Goal: Navigation & Orientation: Find specific page/section

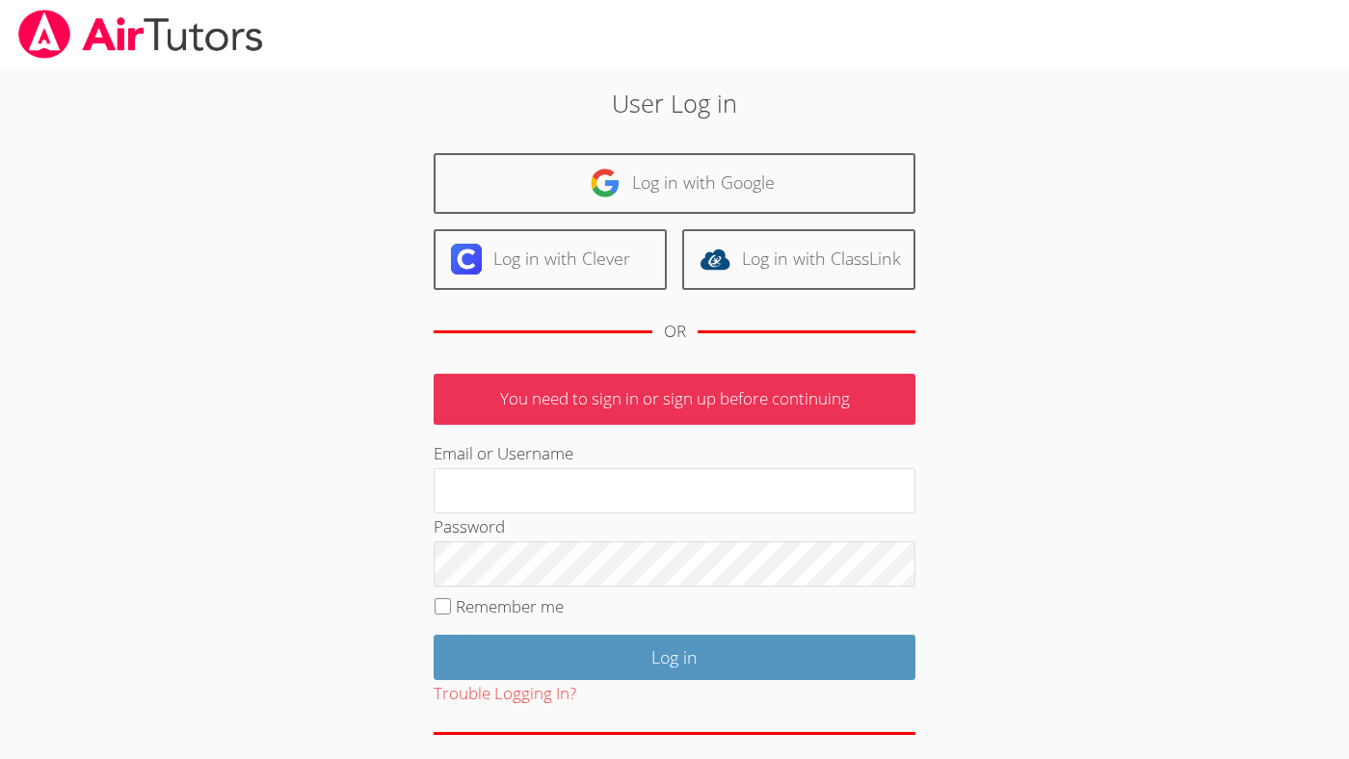
type input "[EMAIL_ADDRESS][DOMAIN_NAME]"
click at [519, 606] on label "Remember me" at bounding box center [510, 607] width 108 height 22
click at [451, 606] on input "Remember me" at bounding box center [443, 606] width 16 height 16
checkbox input "true"
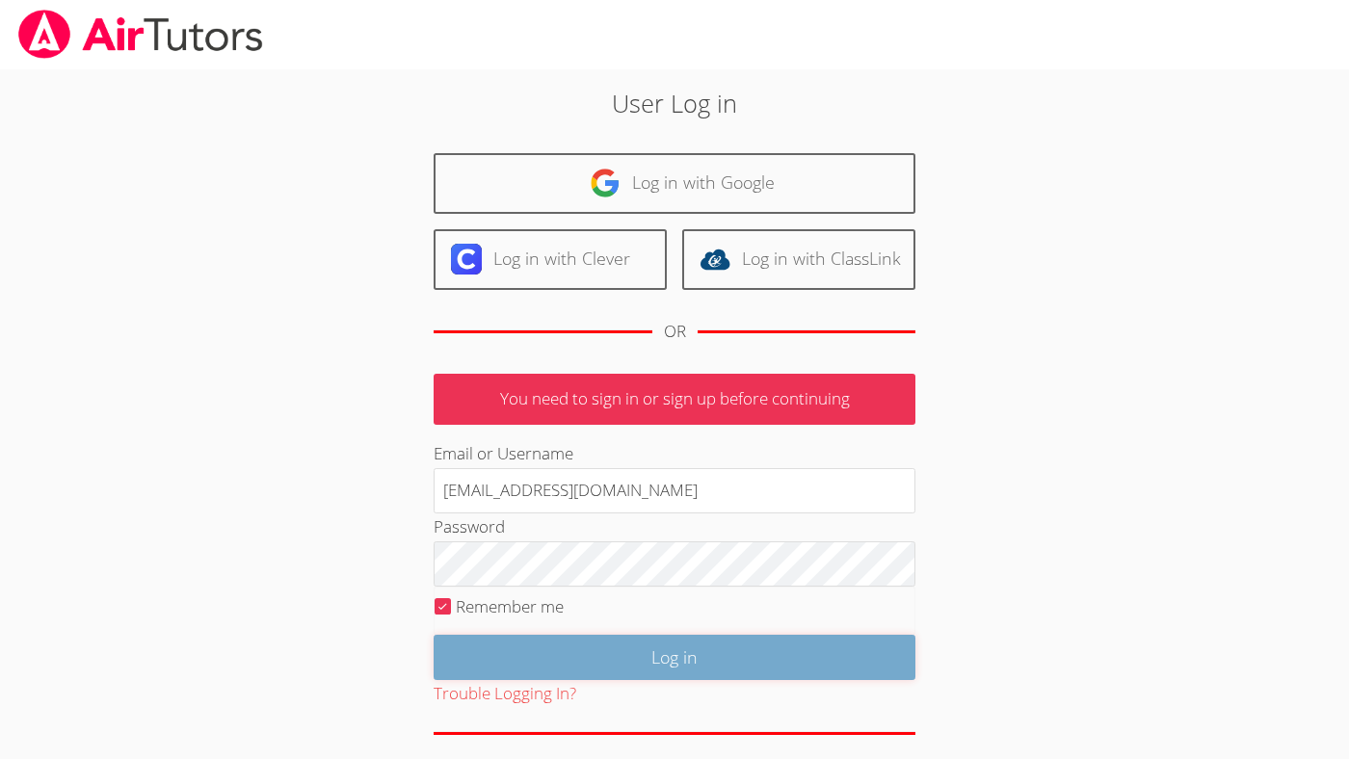
click at [542, 650] on input "Log in" at bounding box center [675, 657] width 482 height 45
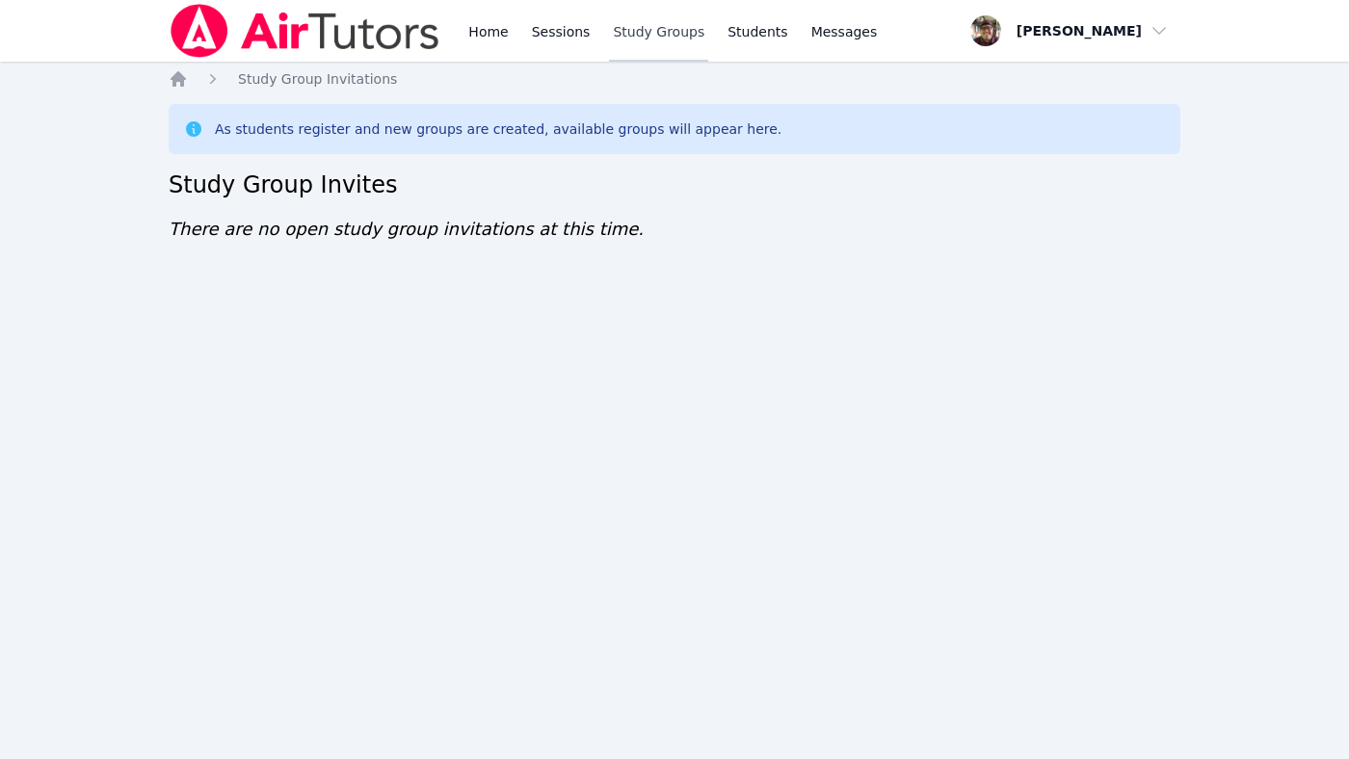
click at [675, 30] on link "Study Groups" at bounding box center [658, 31] width 99 height 62
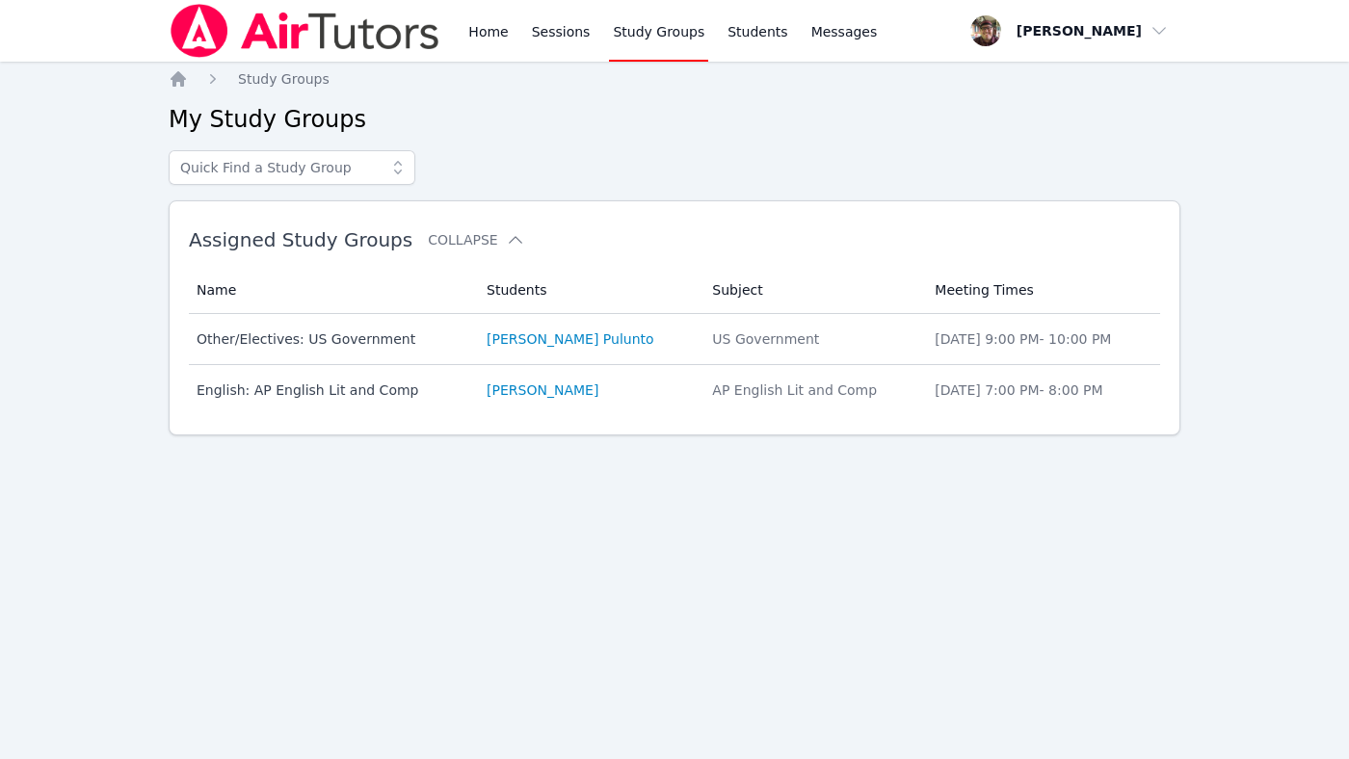
click at [222, 31] on img at bounding box center [305, 31] width 273 height 54
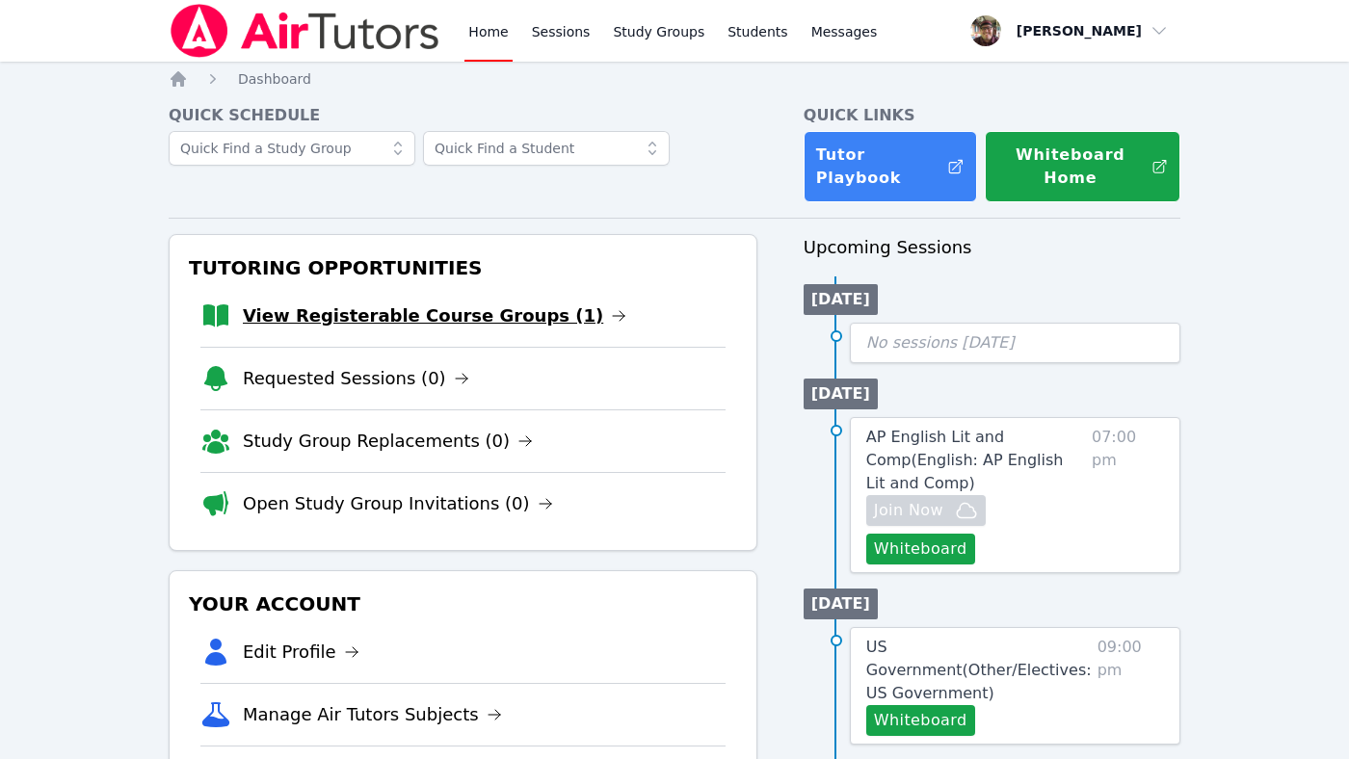
click at [476, 320] on link "View Registerable Course Groups (1)" at bounding box center [435, 316] width 384 height 27
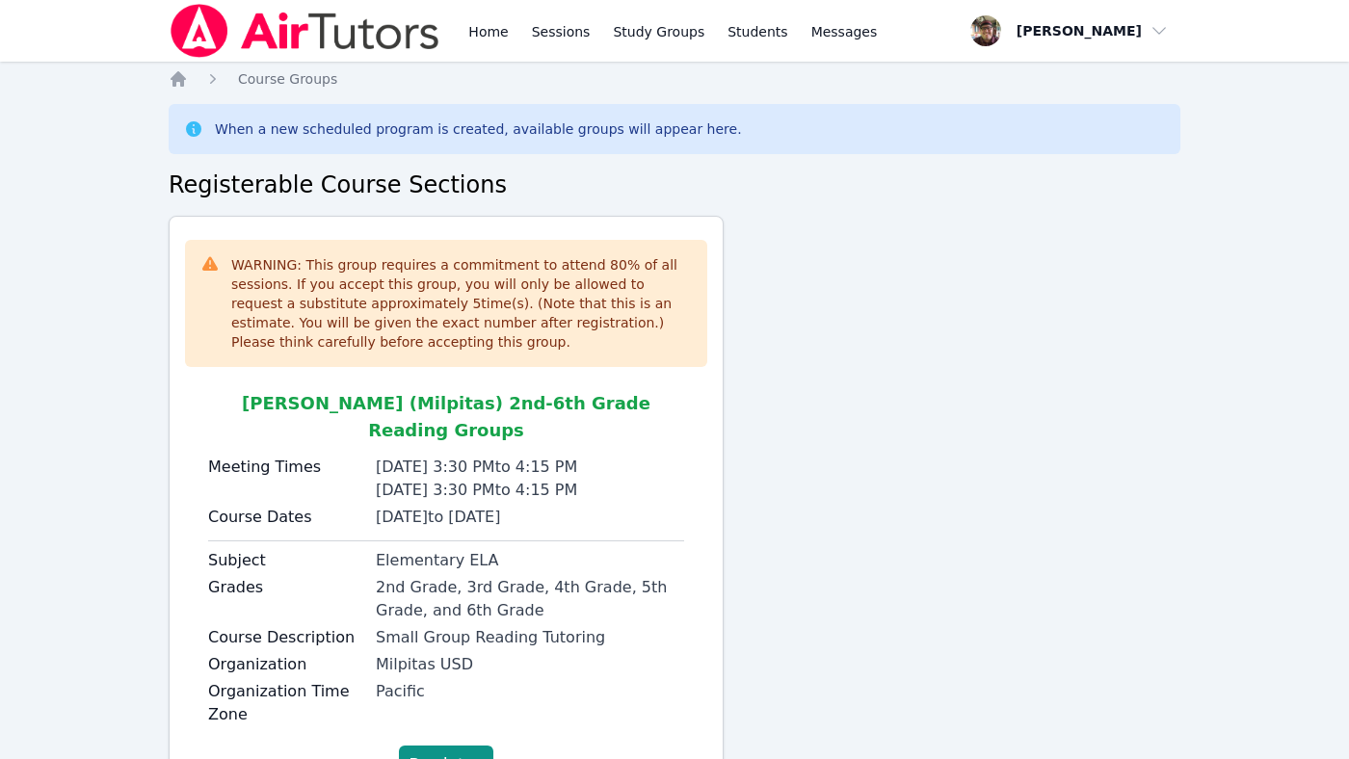
click at [215, 24] on img at bounding box center [305, 31] width 273 height 54
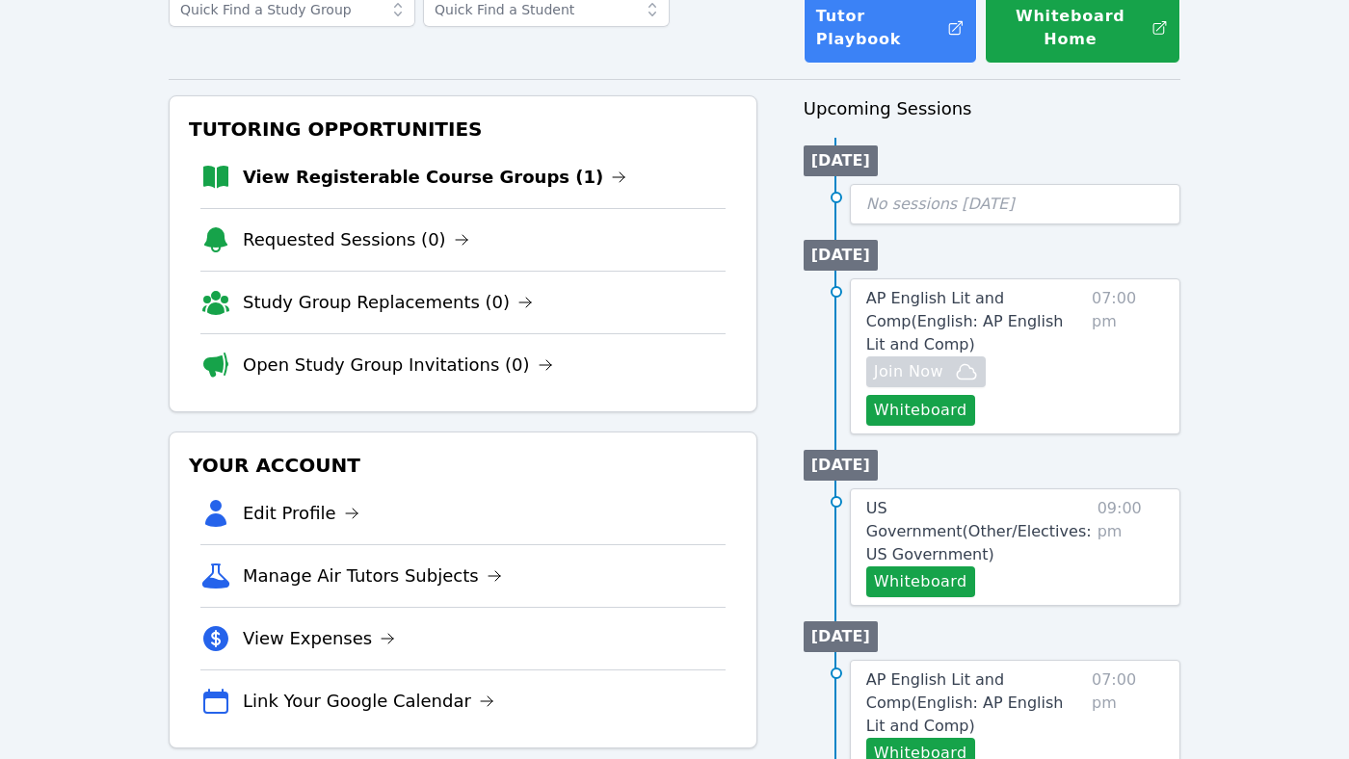
scroll to position [206, 0]
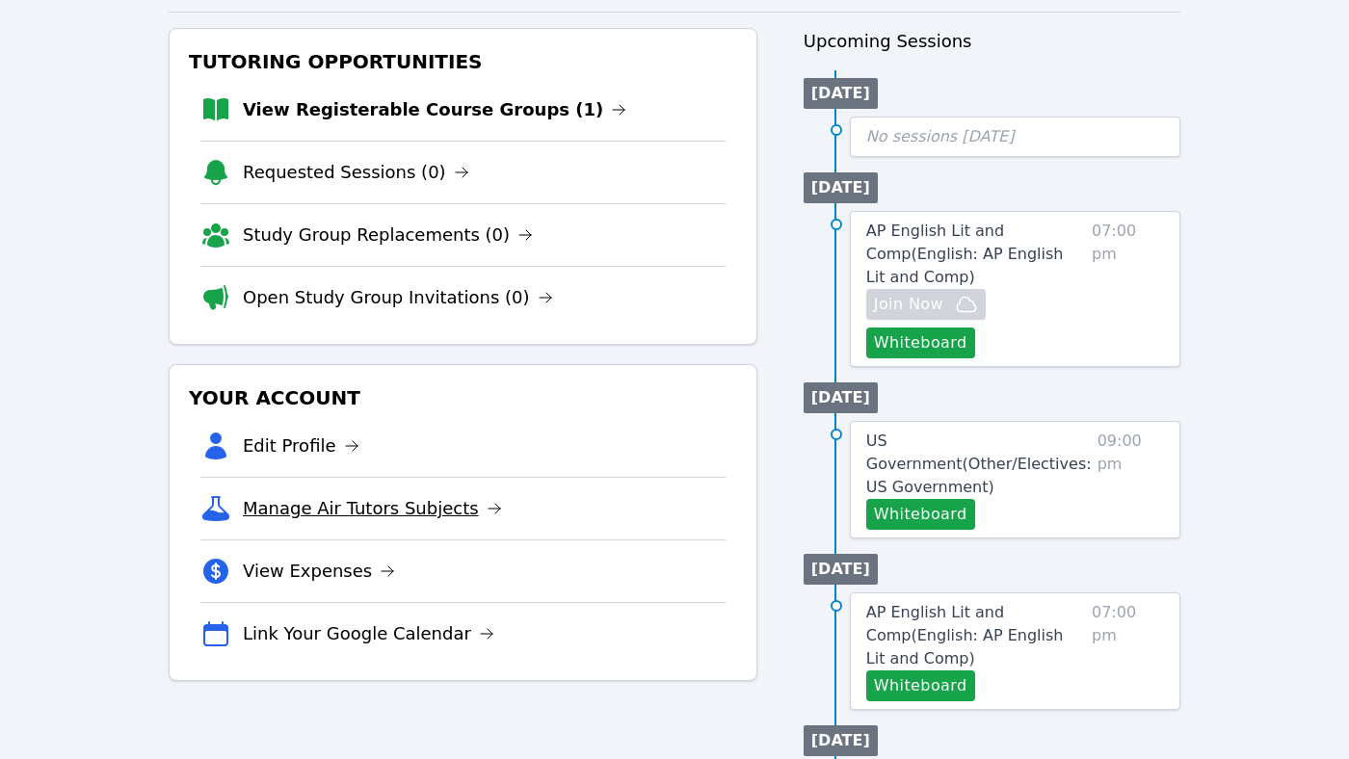
click at [315, 511] on link "Manage Air Tutors Subjects" at bounding box center [372, 508] width 259 height 27
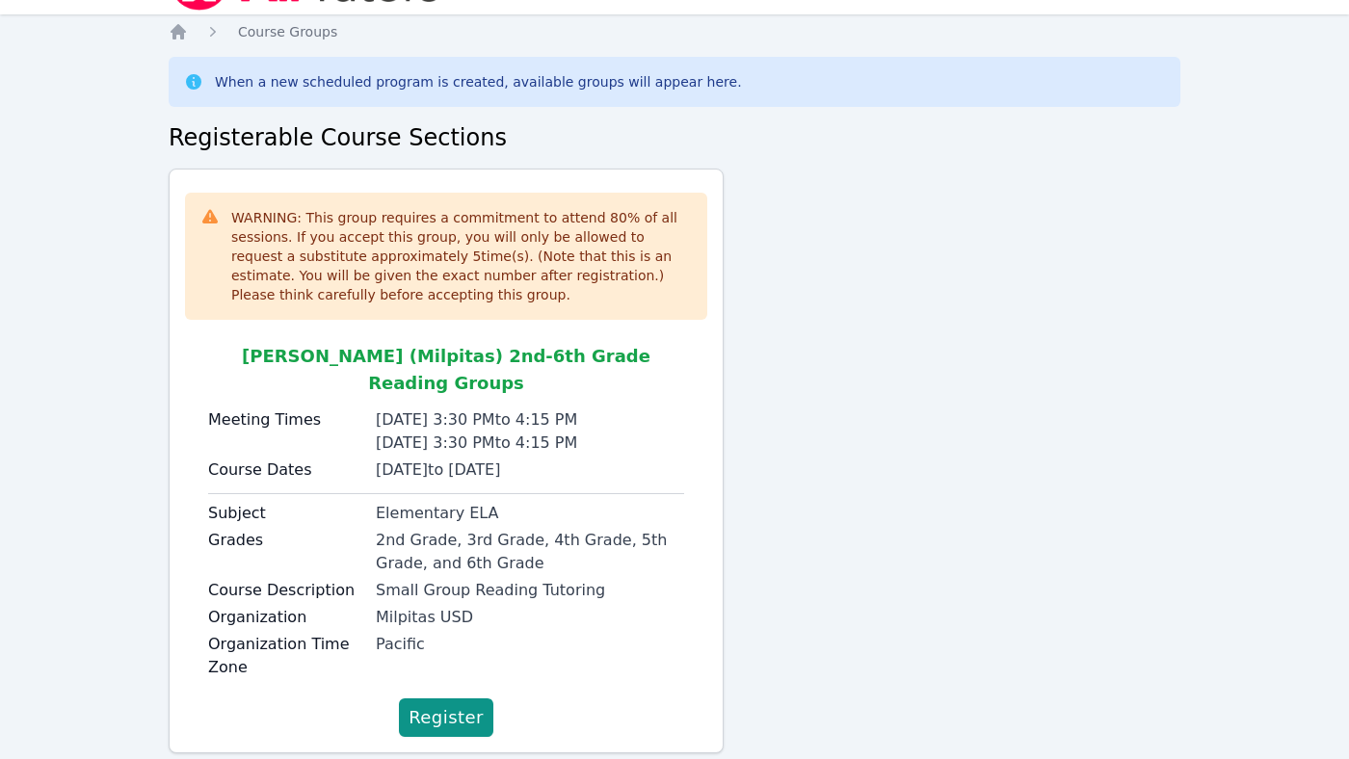
scroll to position [59, 0]
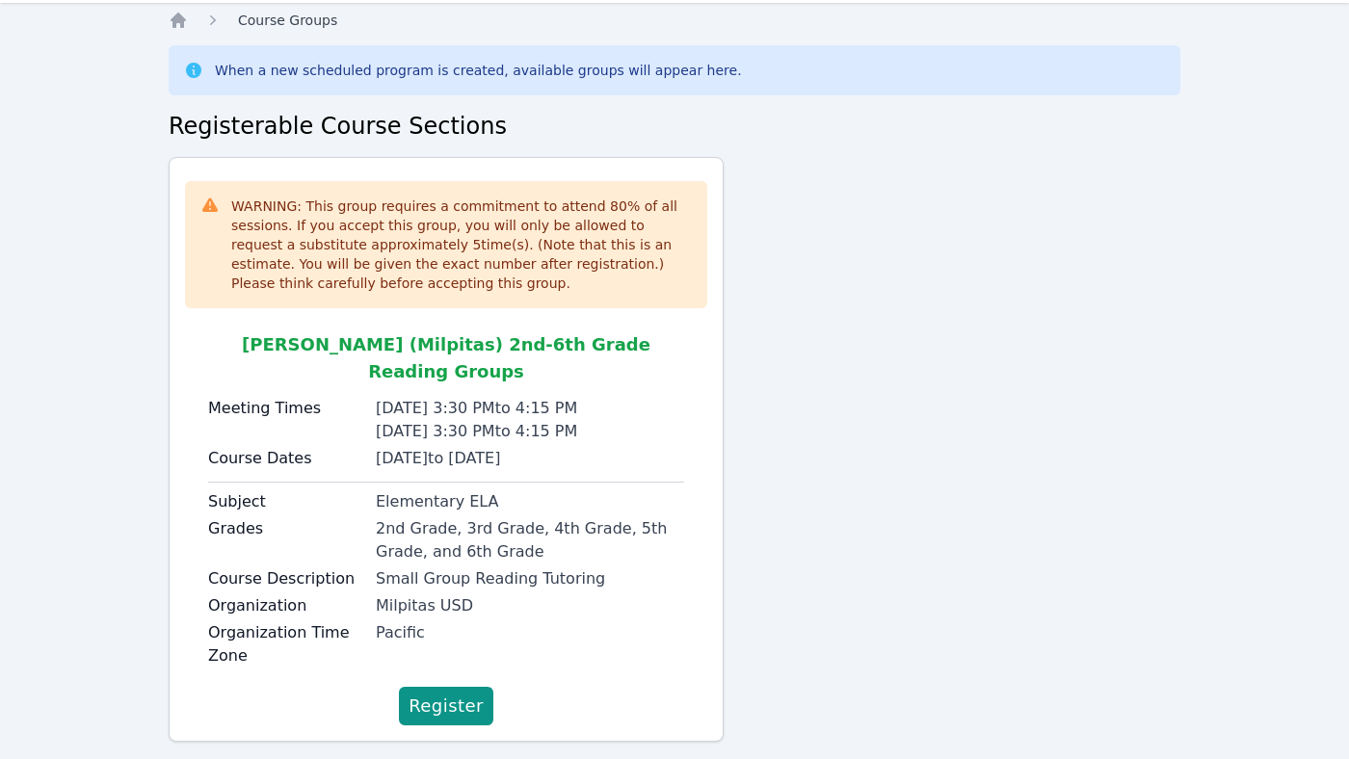
click at [263, 14] on span "Course Groups" at bounding box center [287, 20] width 99 height 15
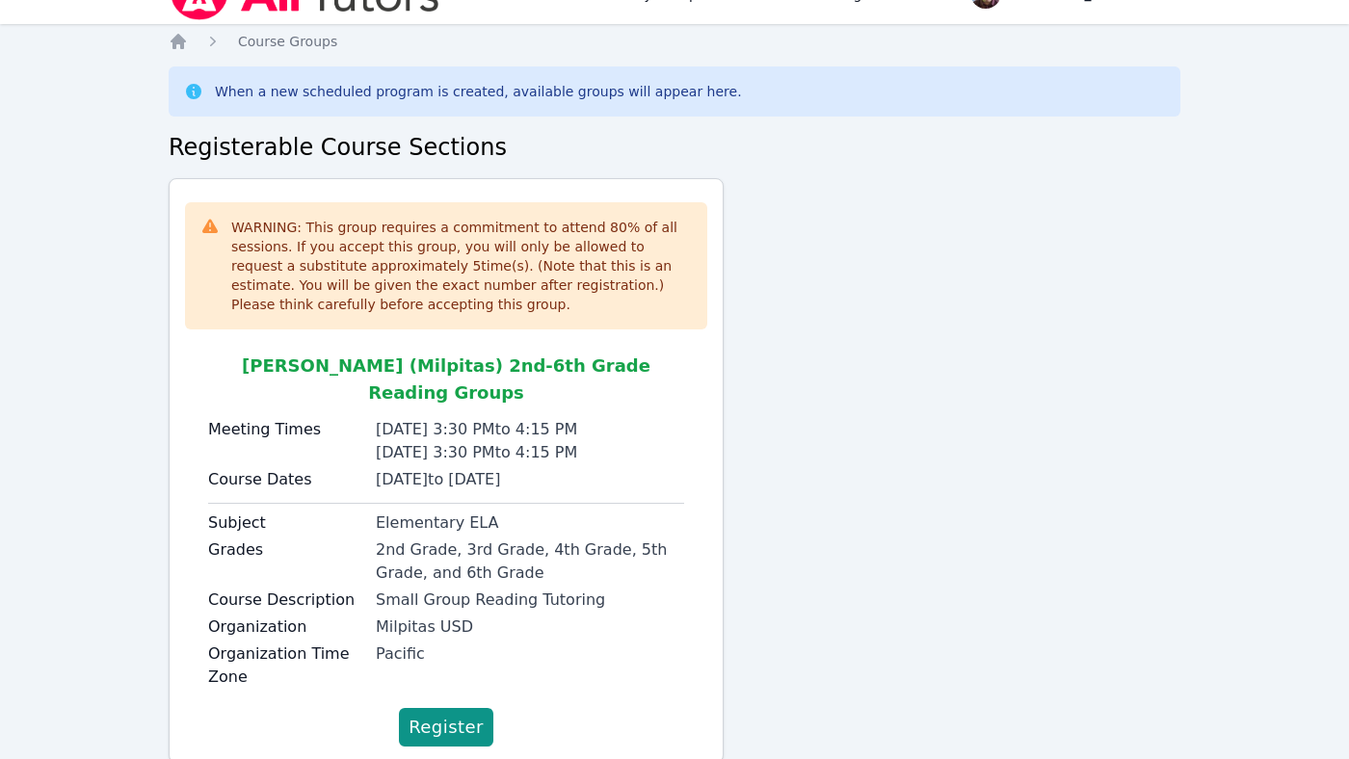
scroll to position [68, 0]
